Goal: Information Seeking & Learning: Learn about a topic

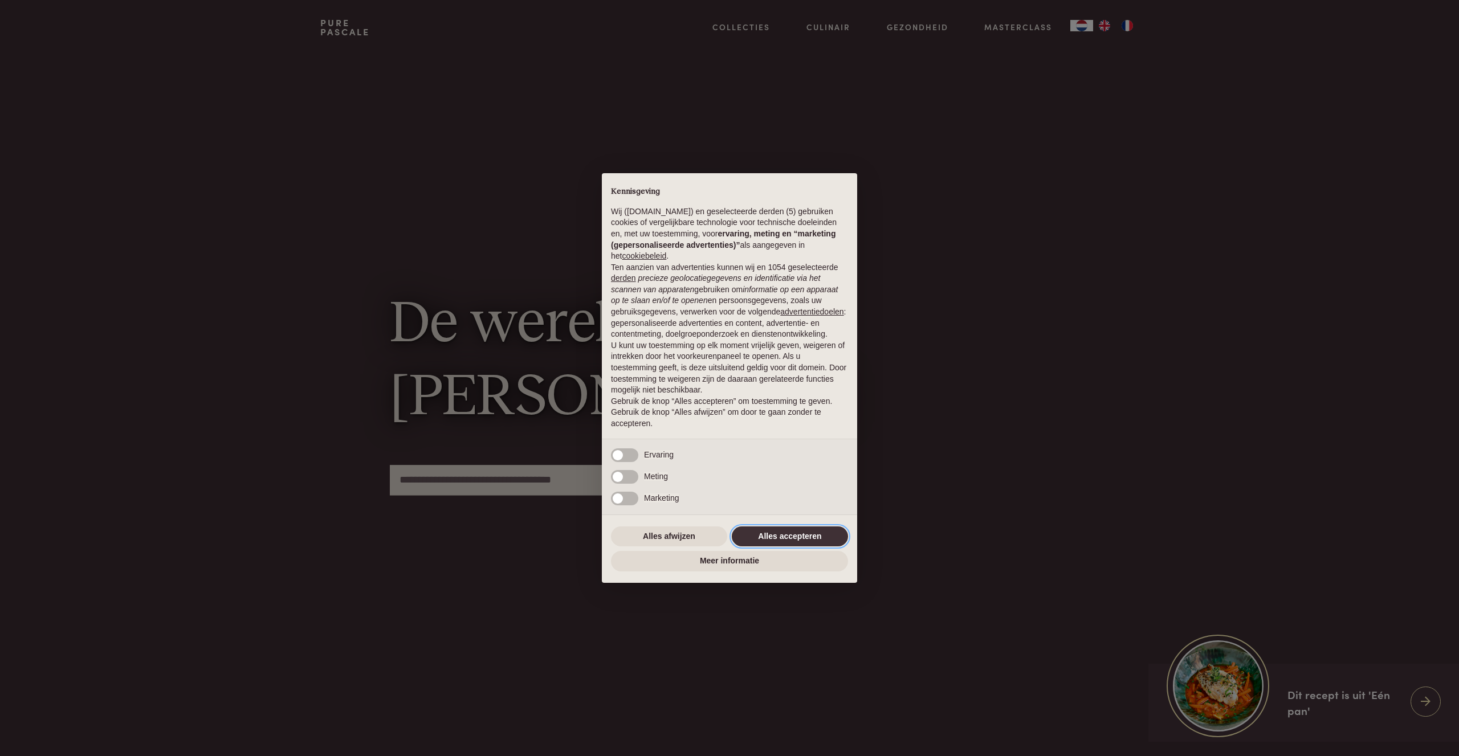
click at [793, 531] on button "Alles accepteren" at bounding box center [790, 537] width 116 height 21
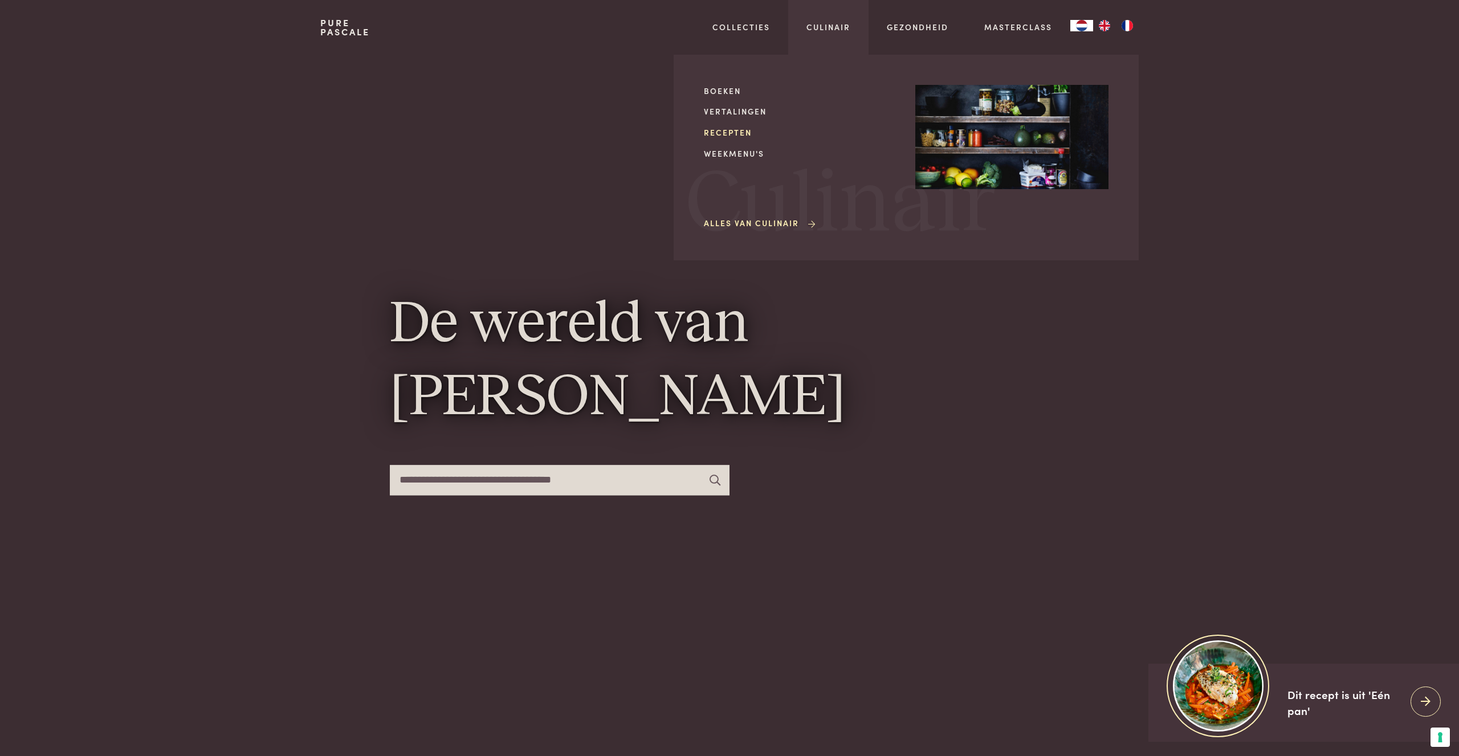
click at [728, 131] on link "Recepten" at bounding box center [800, 133] width 193 height 12
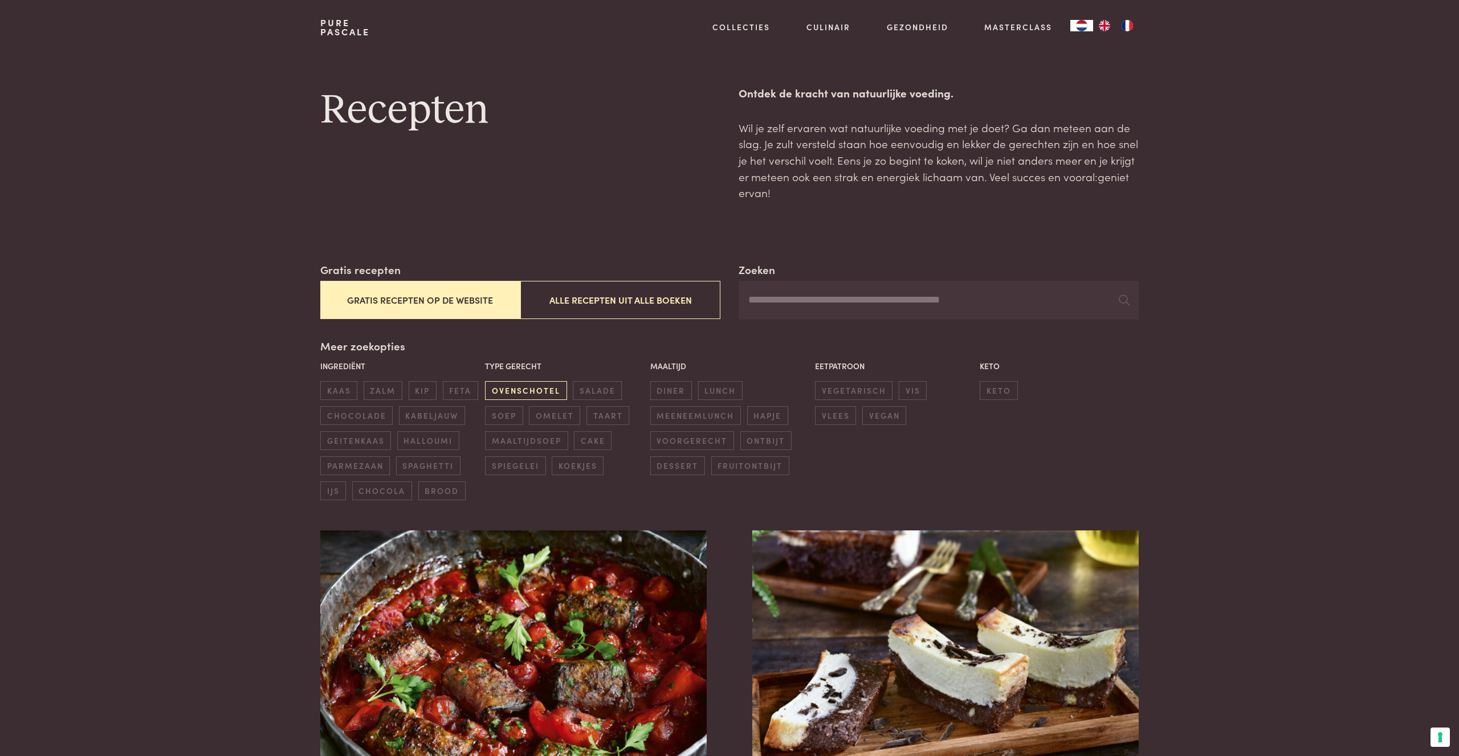
click at [541, 391] on span "ovenschotel" at bounding box center [526, 390] width 82 height 19
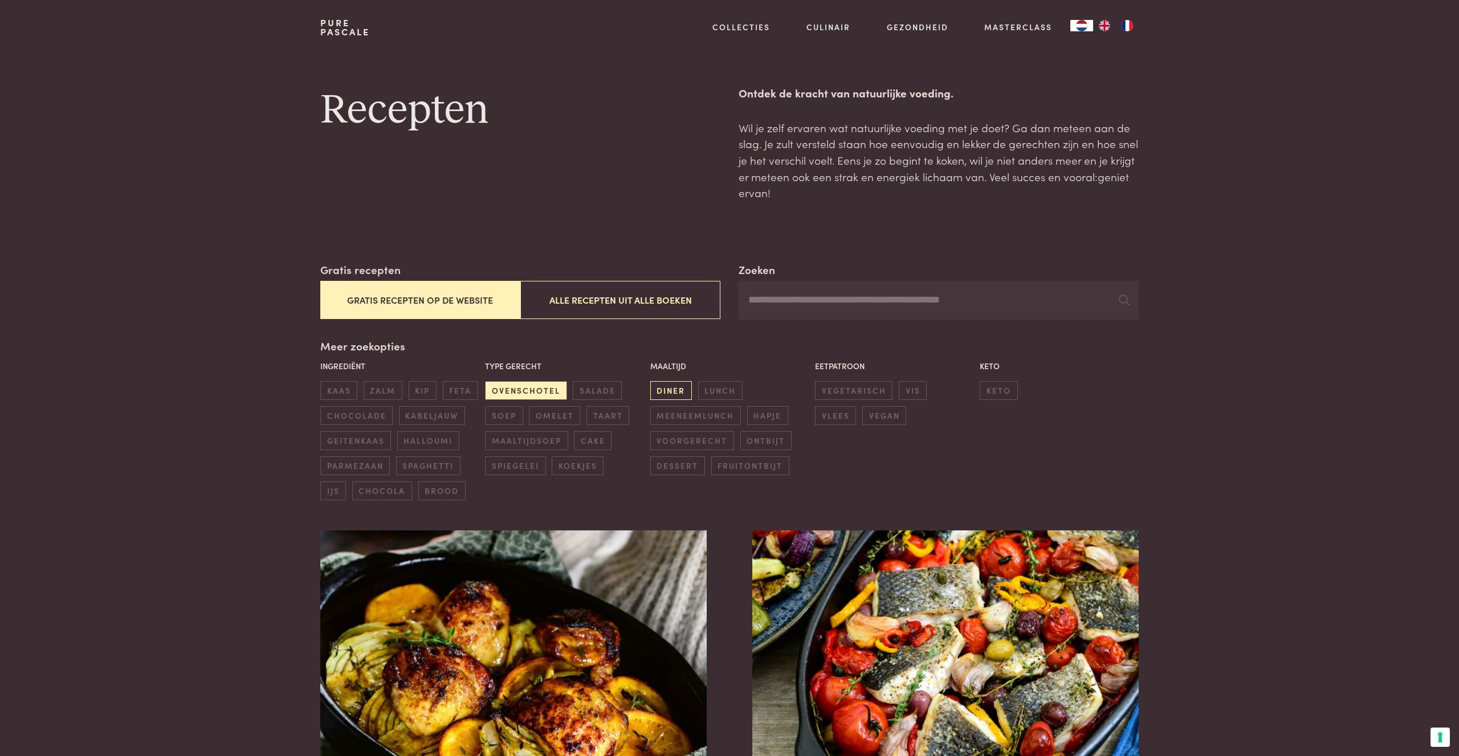
click at [670, 387] on span "diner" at bounding box center [671, 390] width 42 height 19
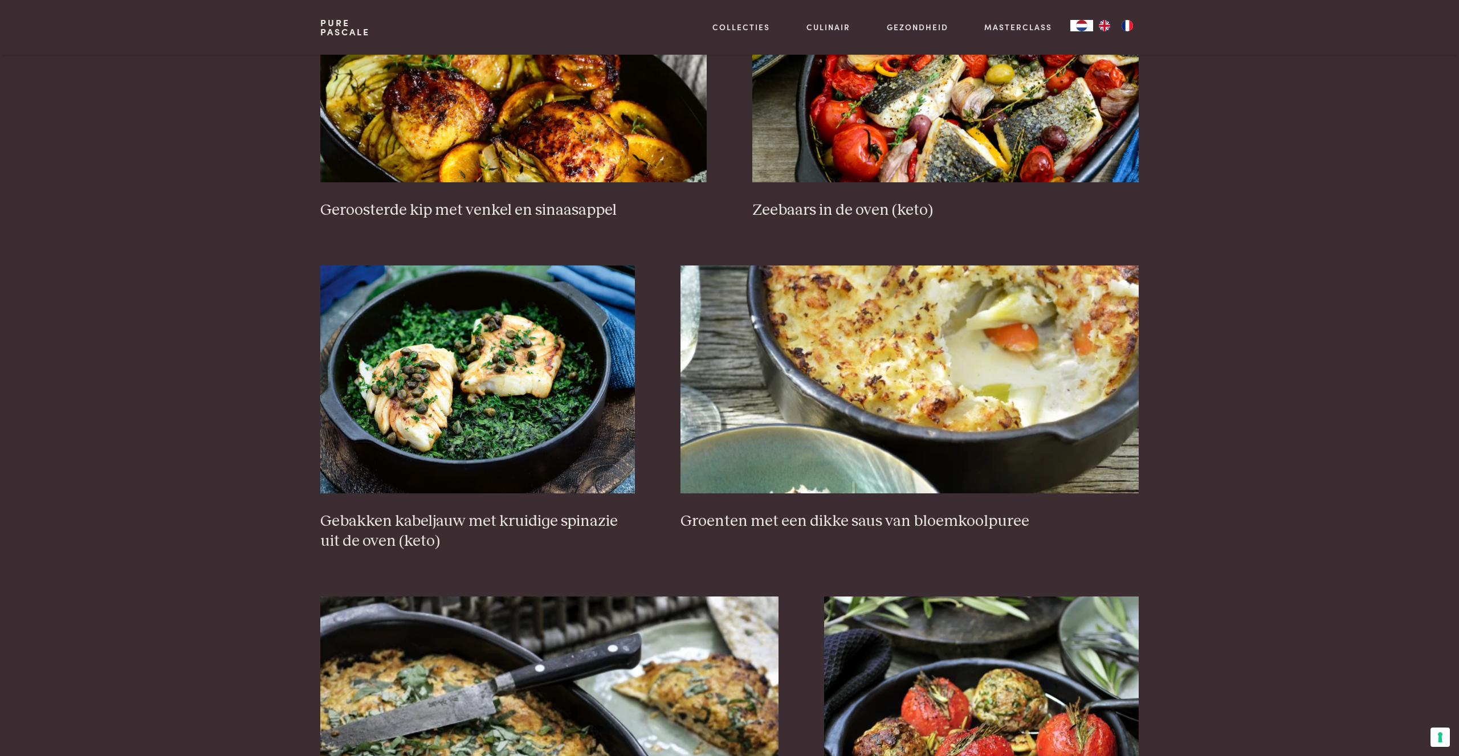
scroll to position [718, 0]
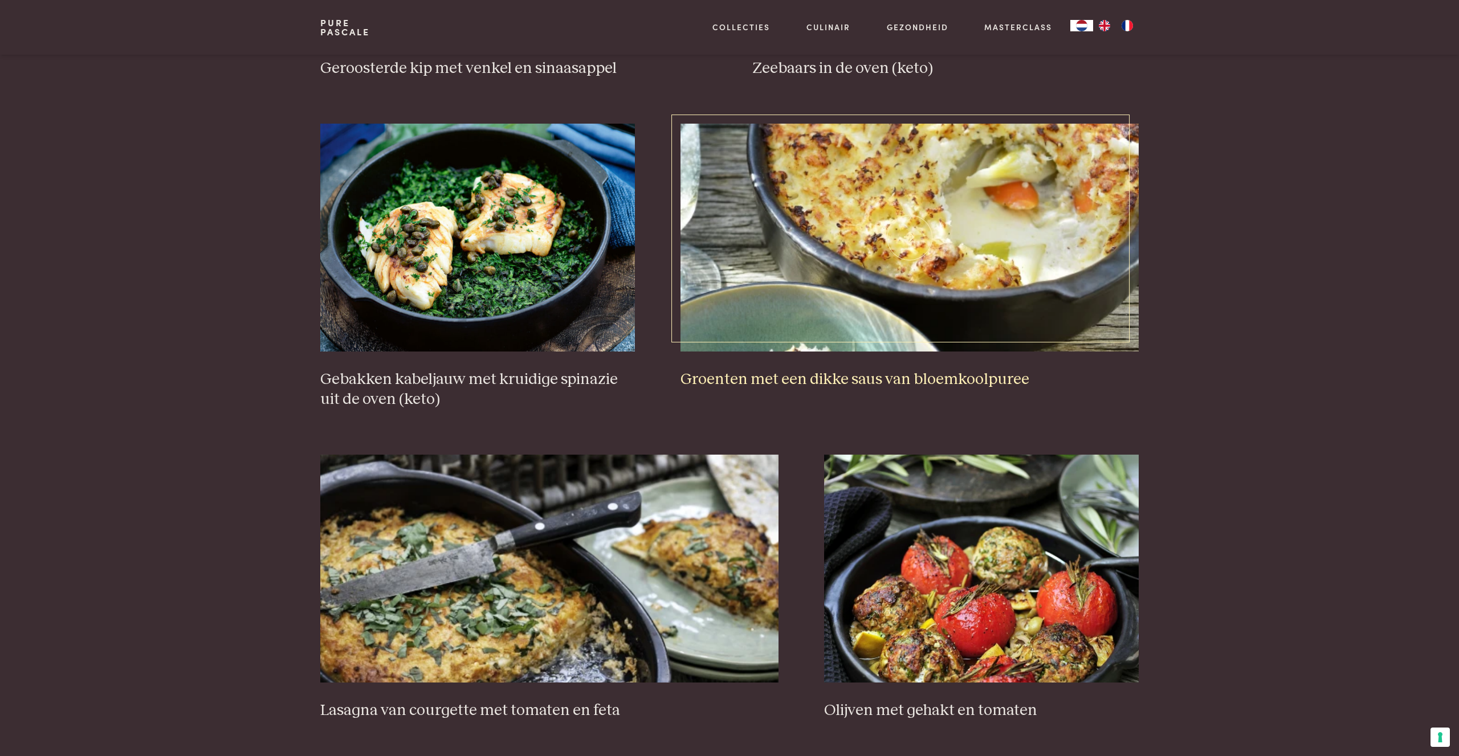
click at [914, 196] on img at bounding box center [910, 238] width 459 height 228
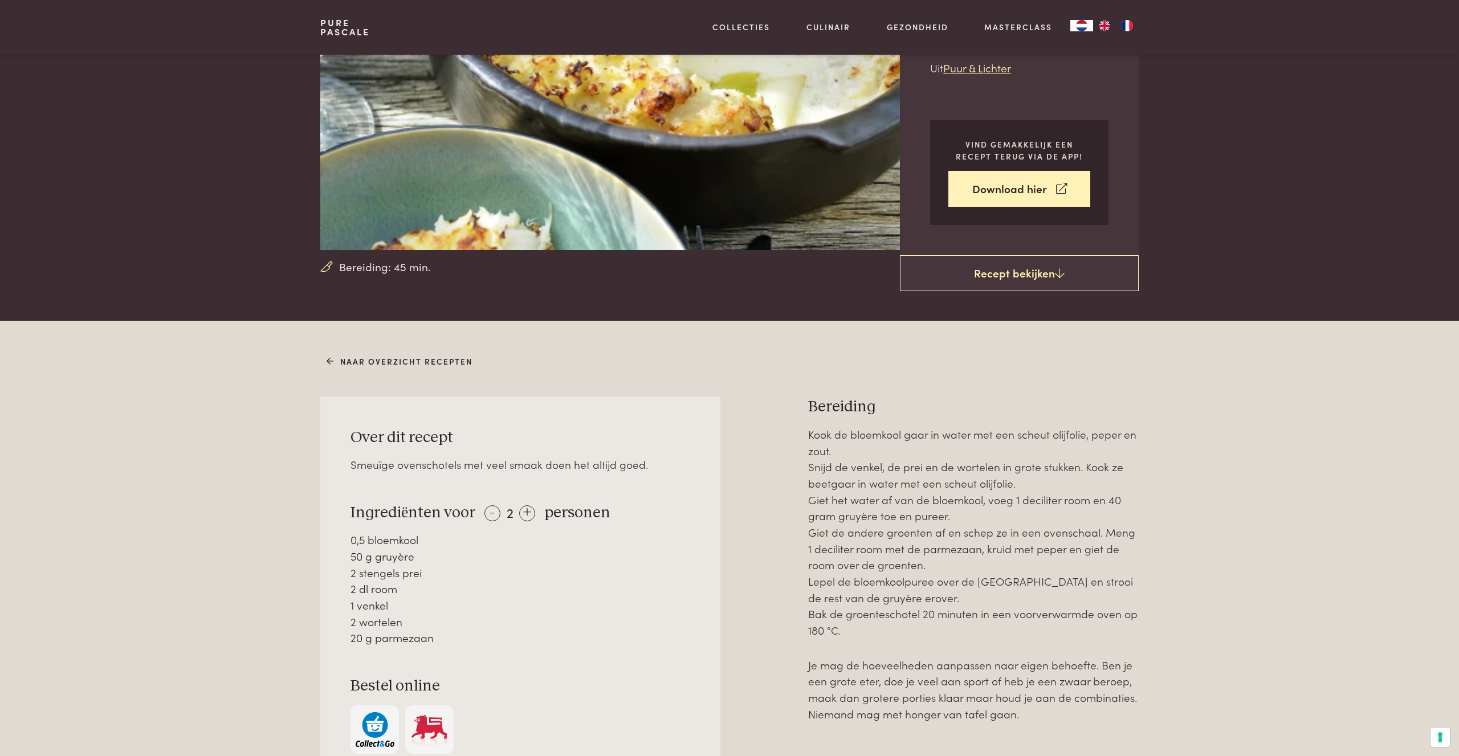
scroll to position [170, 0]
